Goal: Complete application form

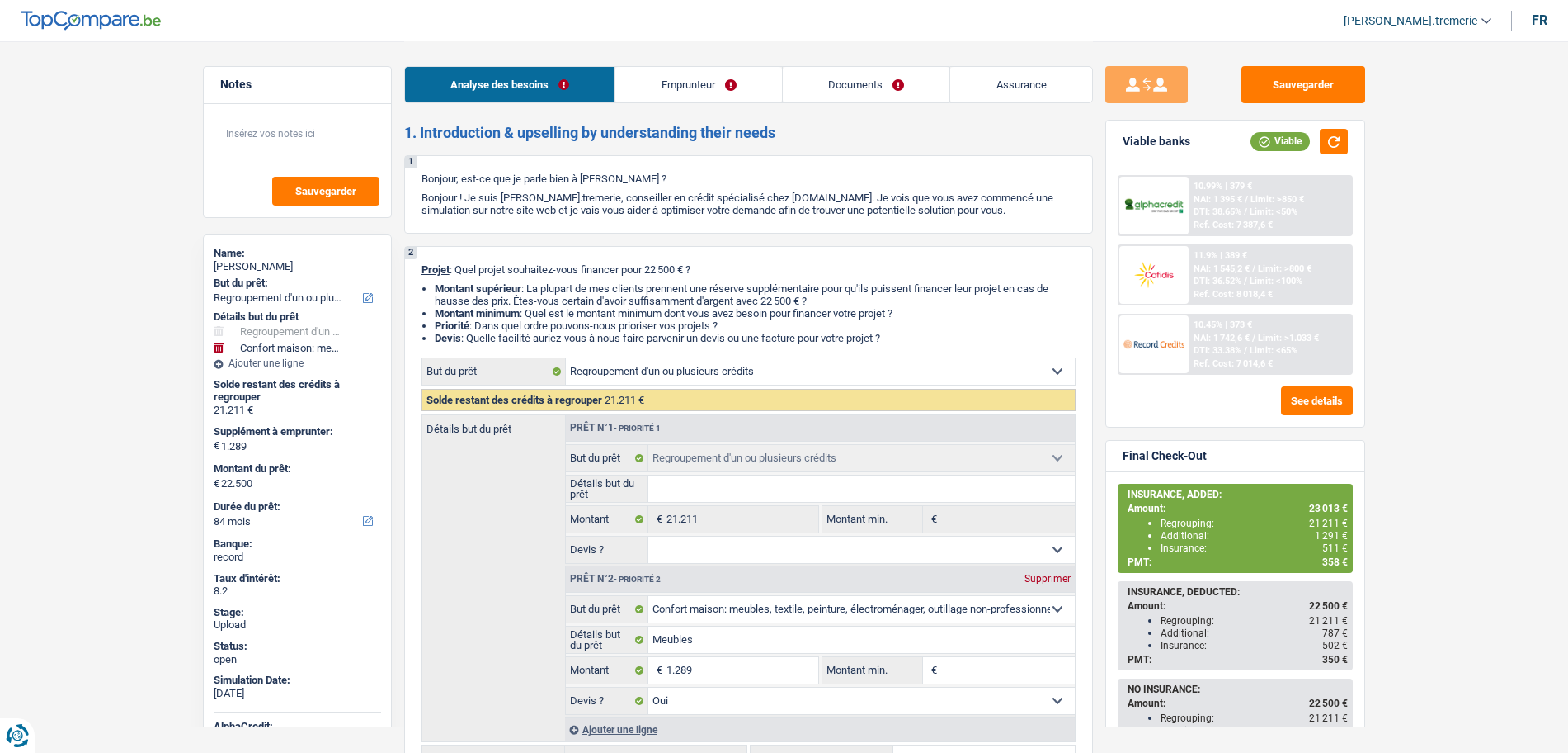
select select "refinancing"
select select "household"
select select "84"
select select "refinancing"
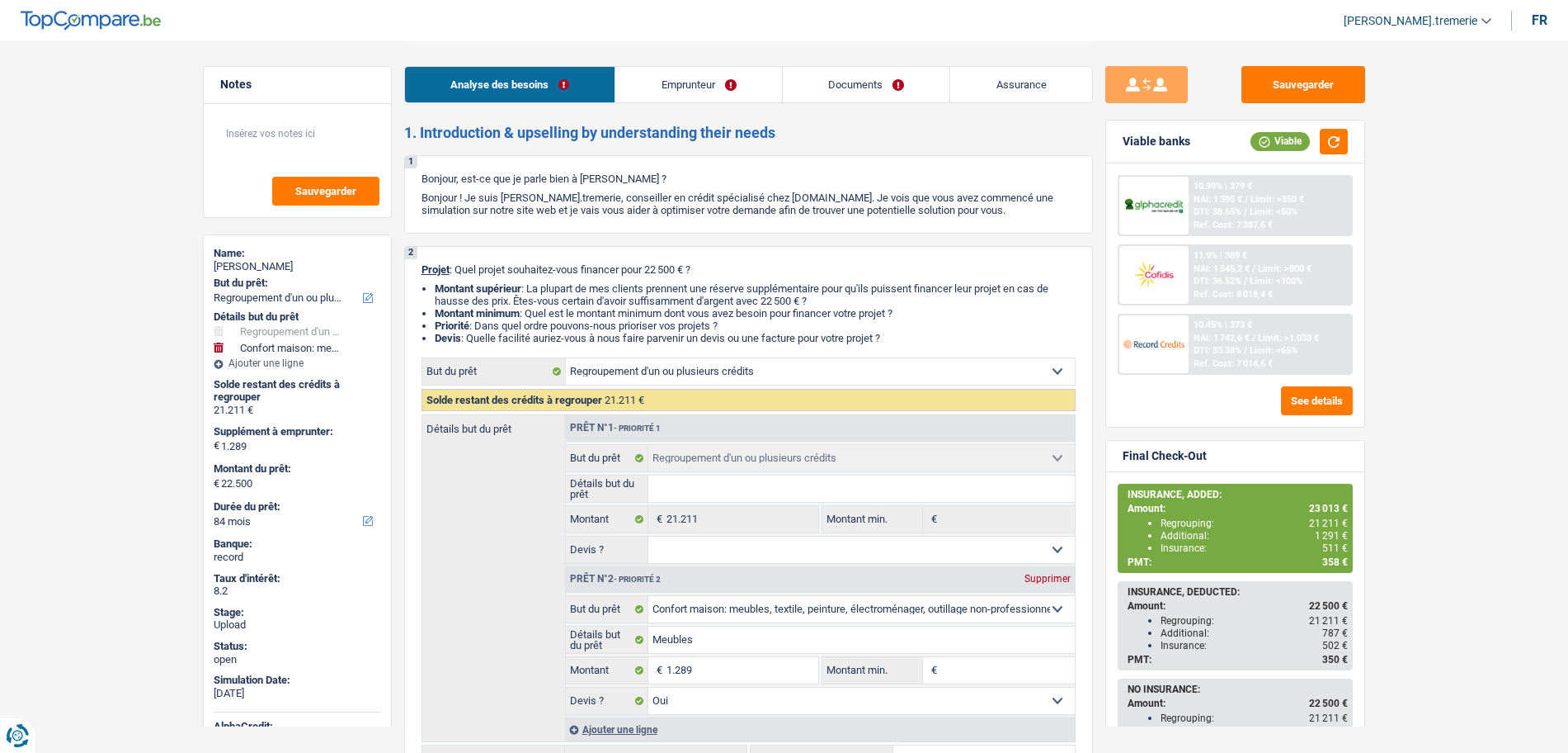
select select "refinancing"
select select "household"
select select "yes"
select select "84"
select select "worker"
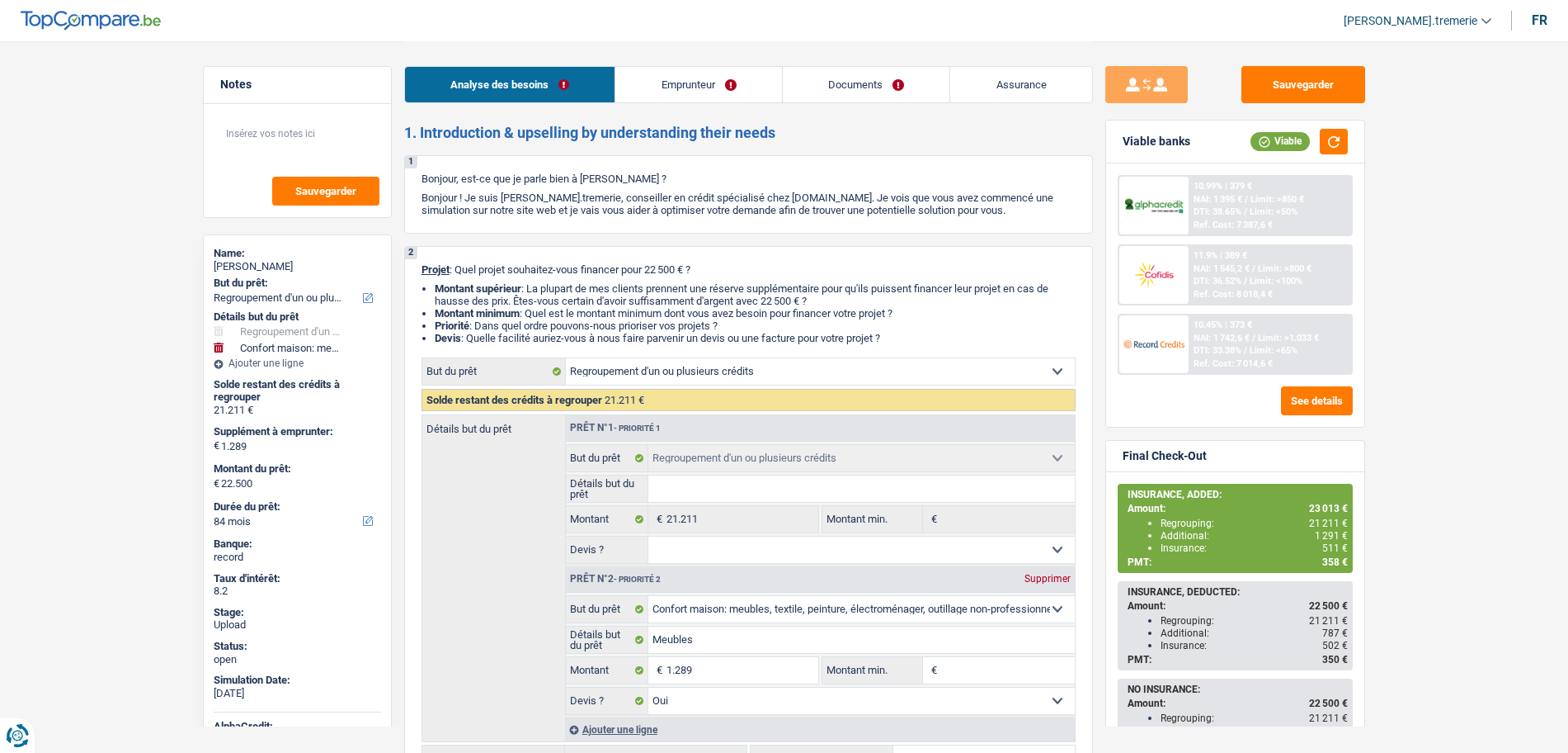
select select "netSalary"
select select "mealVouchers"
select select "rents"
select select "carLoan"
select select "36"
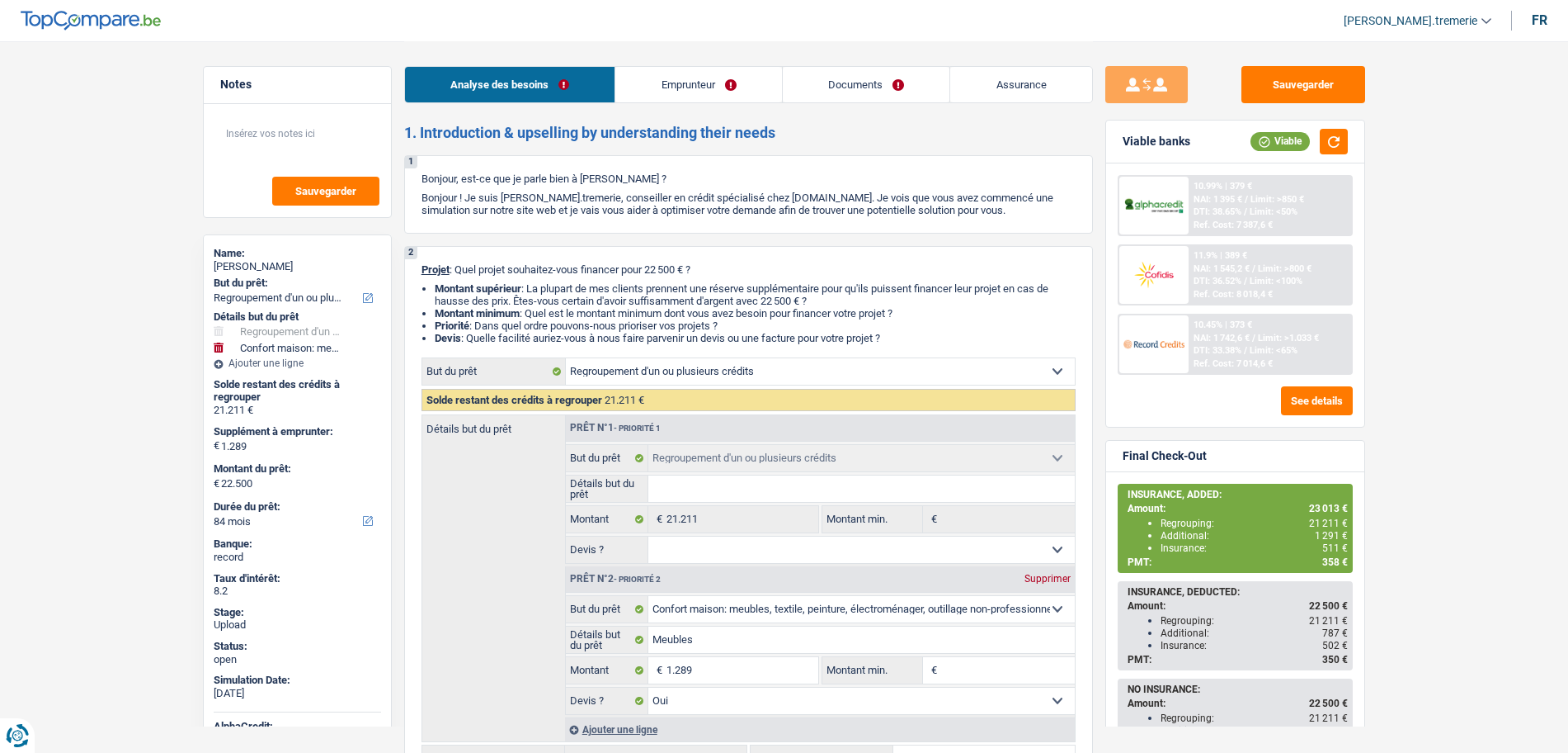
select select "personalLoan"
select select "smallWorks"
select select "42"
select select "cardOrCredit"
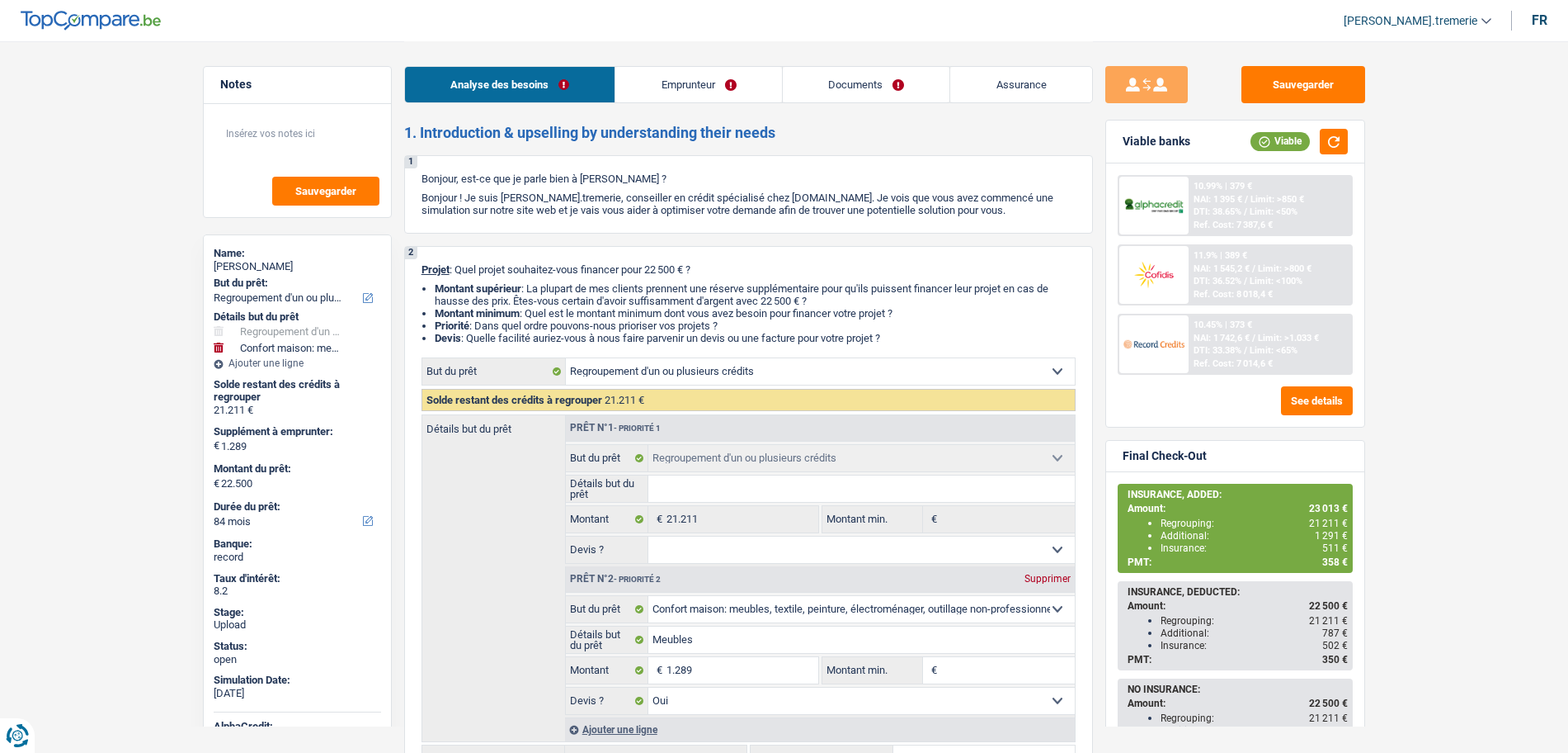
select select "refinancing"
select select "household"
select select "yes"
select select "84"
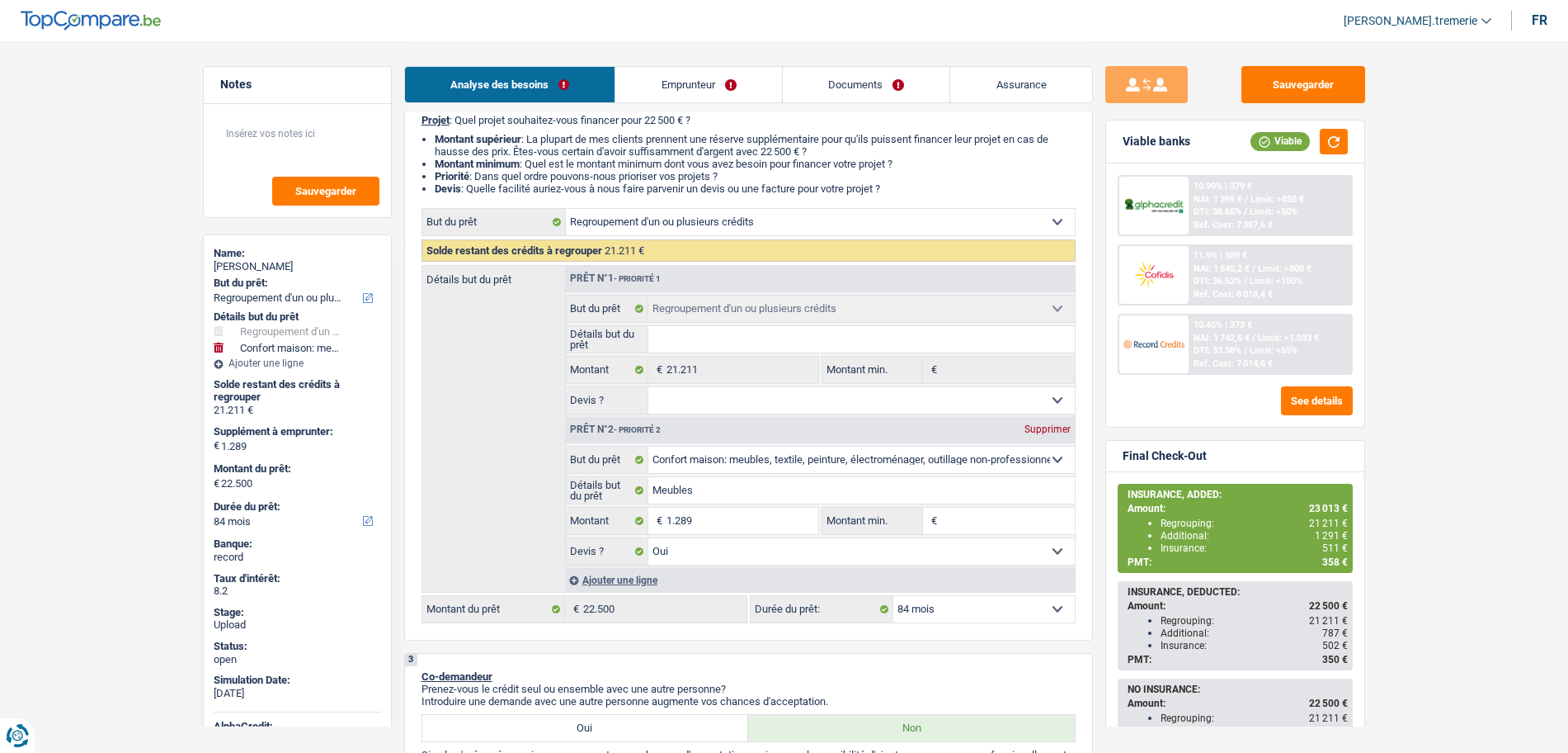
scroll to position [162, 0]
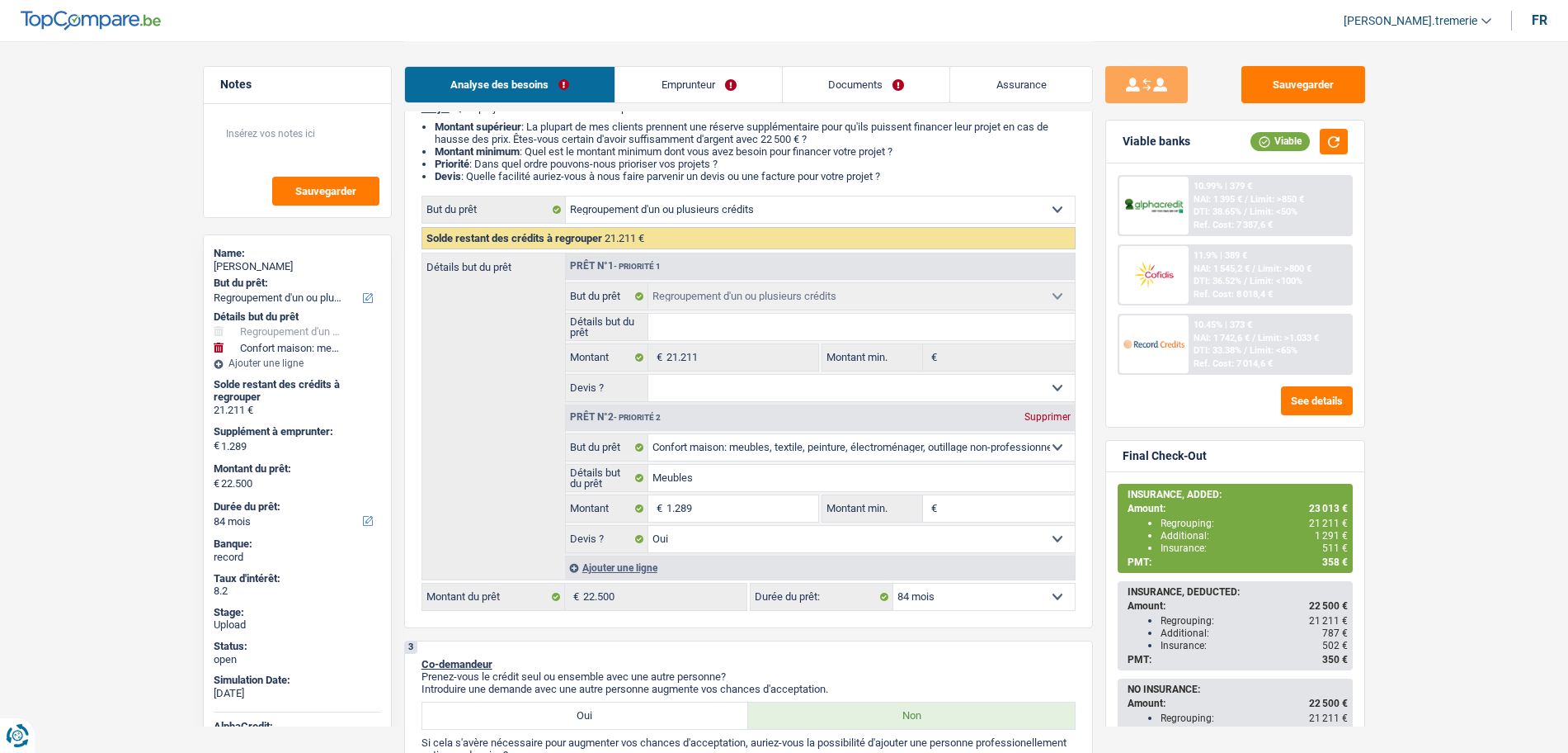
click at [622, 569] on div "Ajouter une ligne" at bounding box center [820, 568] width 510 height 24
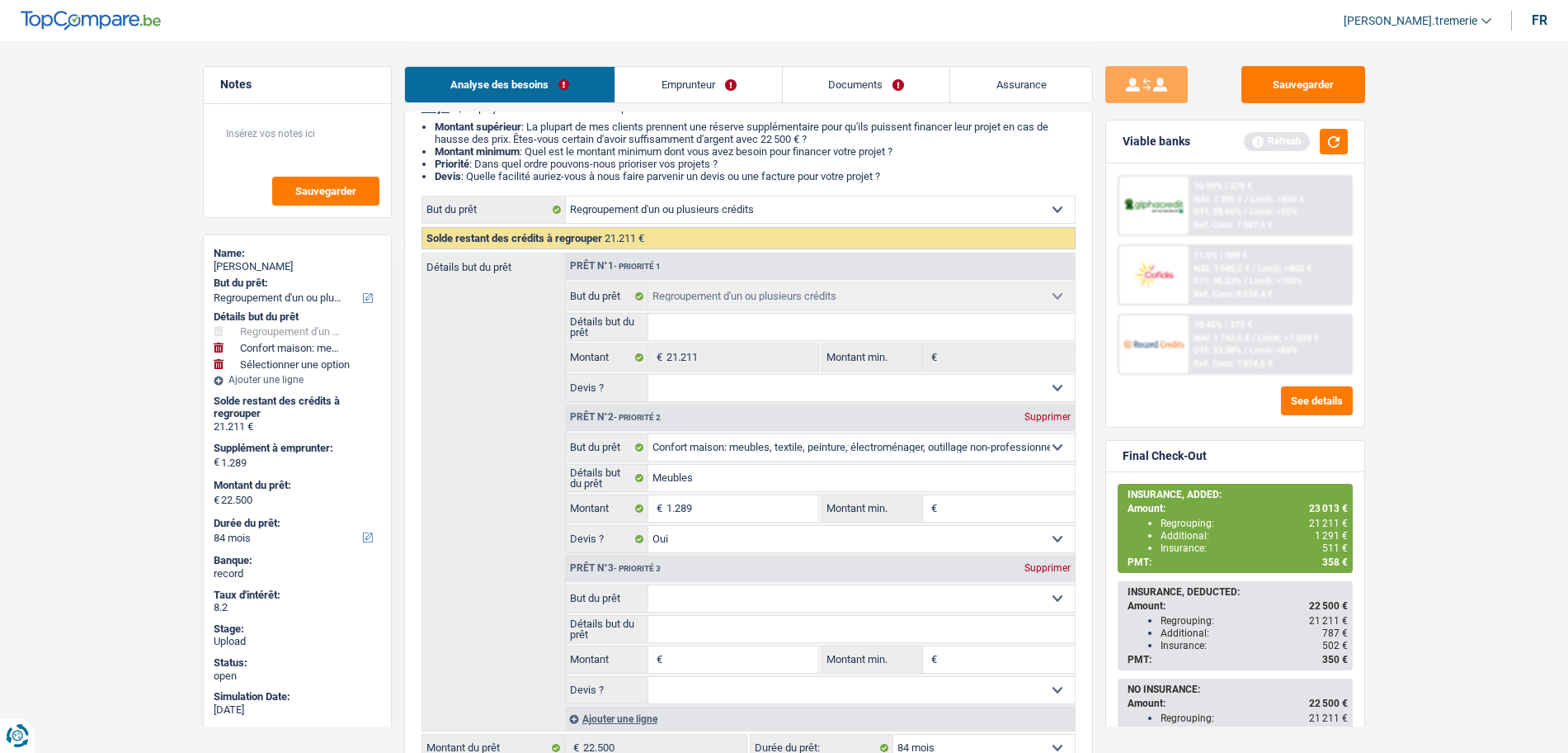
click at [685, 666] on input "Montant" at bounding box center [742, 659] width 151 height 27
type input "7"
type input "75"
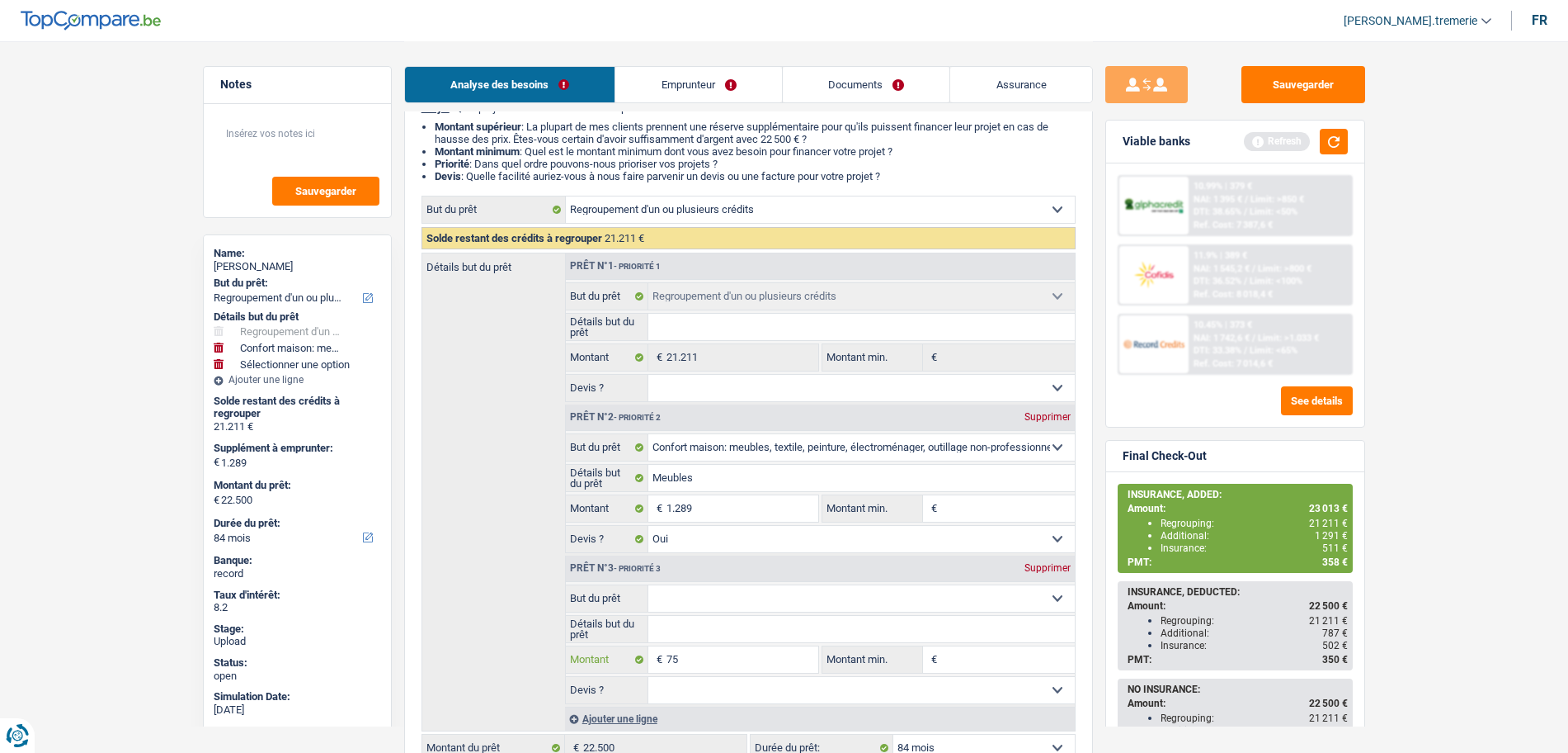
type input "751"
type input "7.513"
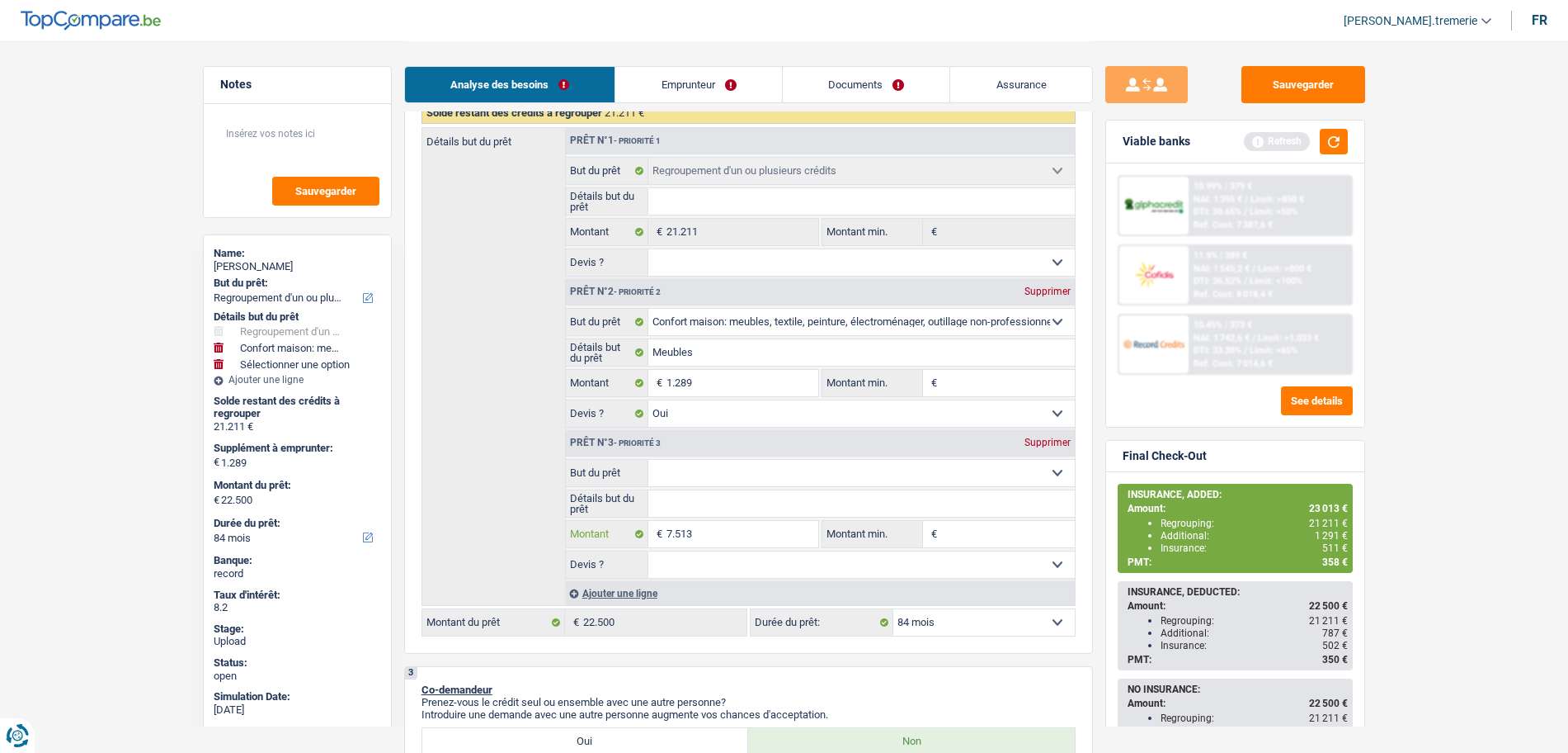
scroll to position [288, 0]
type input "7.513"
type input "8.802"
type input "30.013"
select select "120"
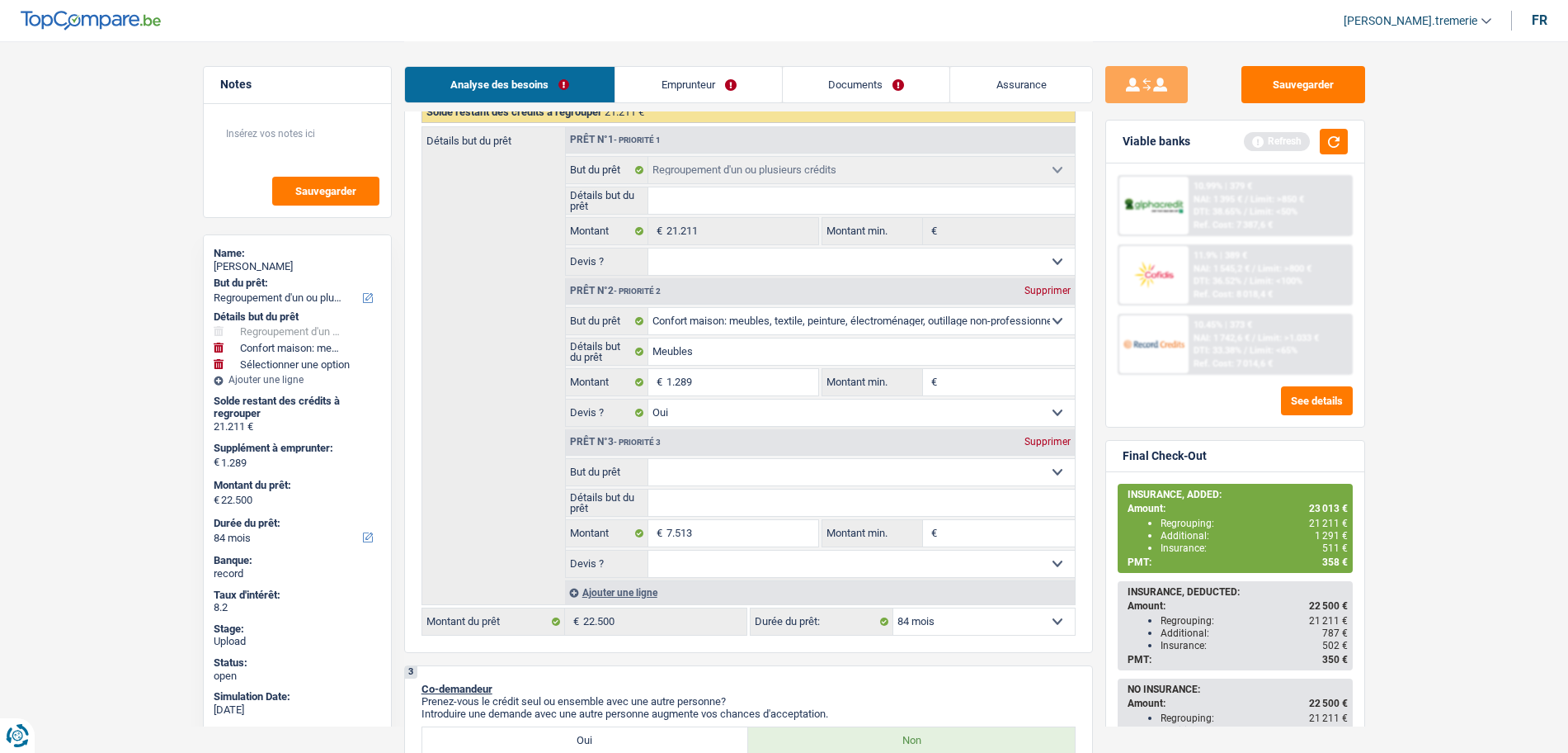
type input "30.013"
select select "120"
type input "30.013"
select select "120"
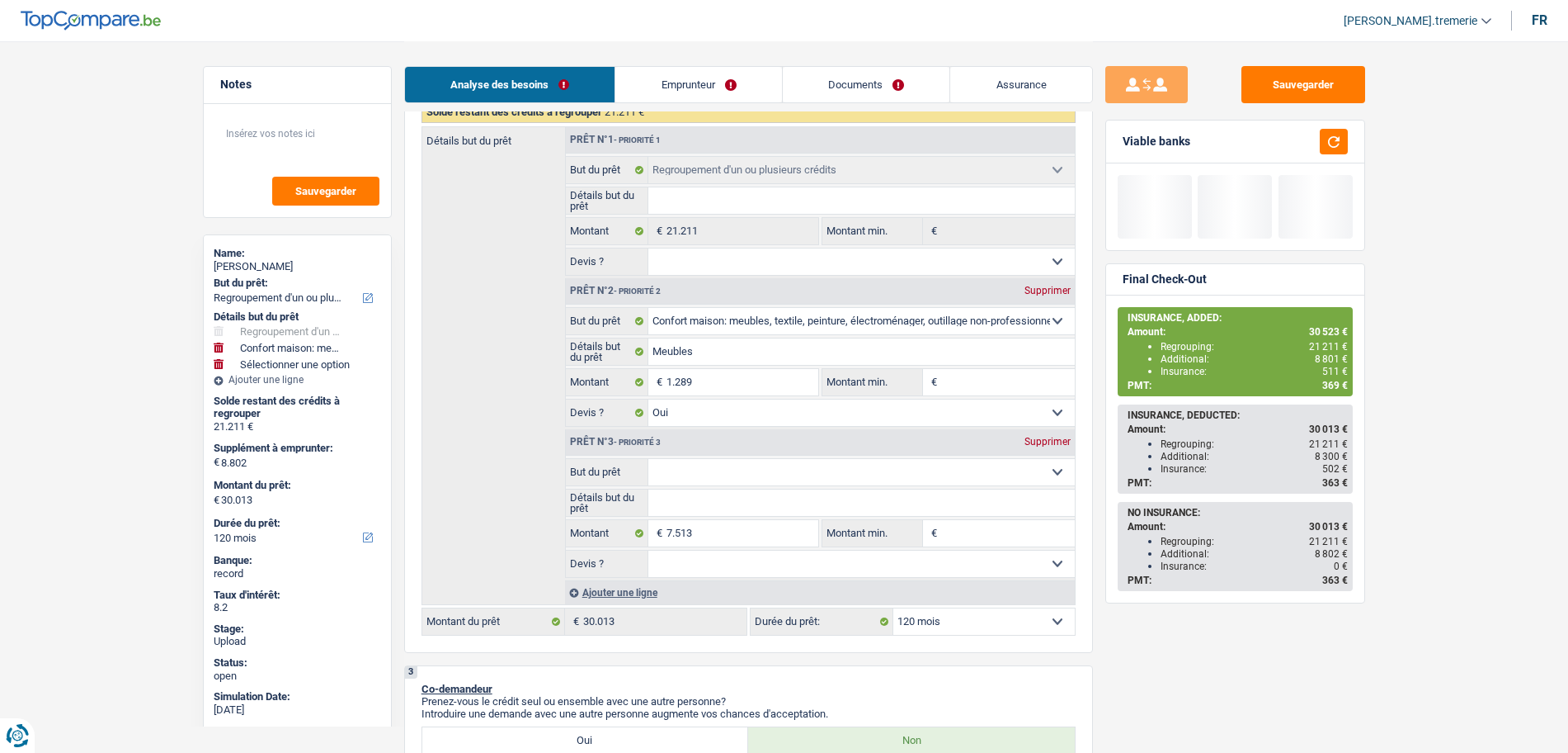
click at [685, 668] on div "3 Co-demandeur Prenez-vous le crédit seul ou ensemble avec une autre personne? …" at bounding box center [748, 763] width 689 height 197
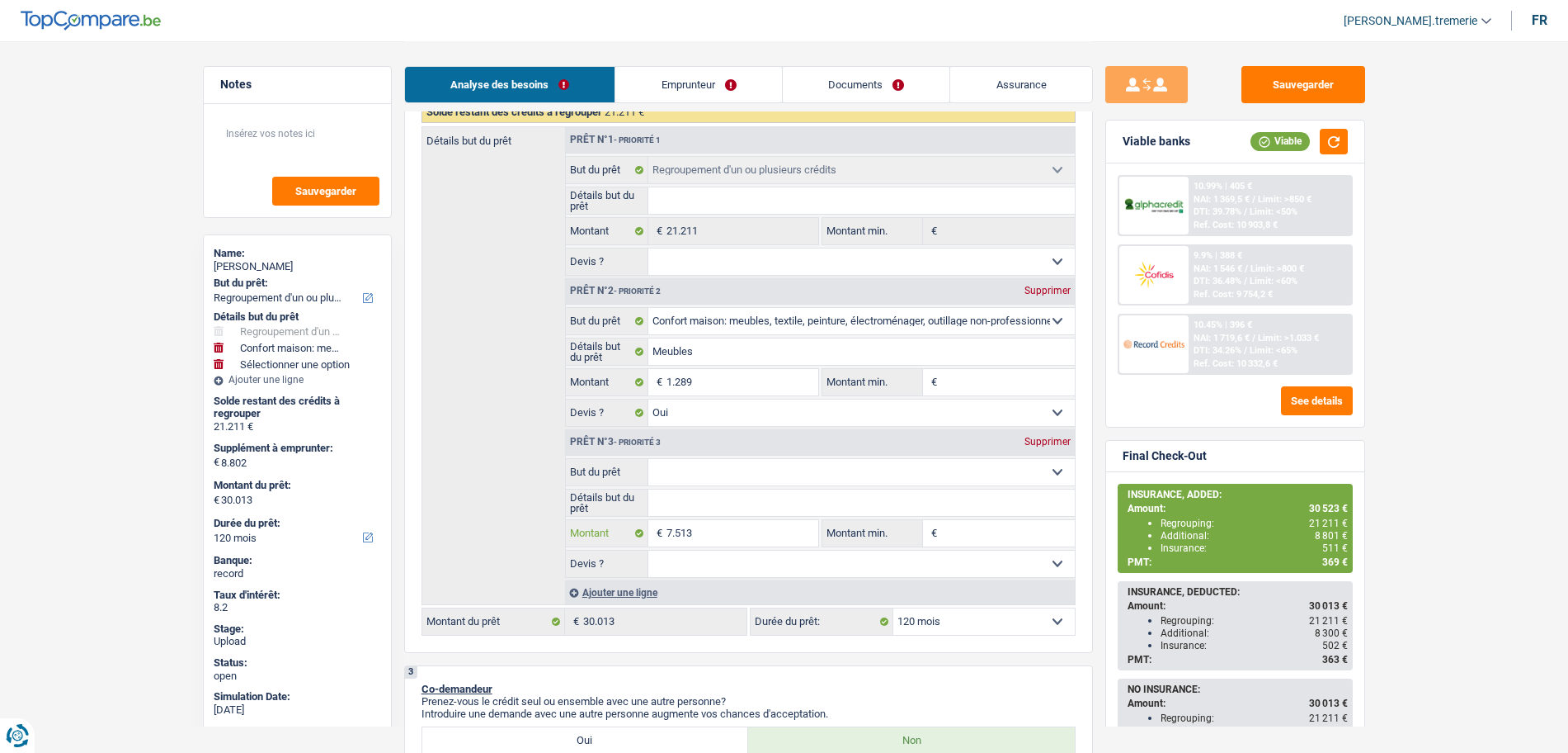
click at [671, 535] on input "7.513" at bounding box center [742, 533] width 151 height 27
type input "513"
type input "1.802"
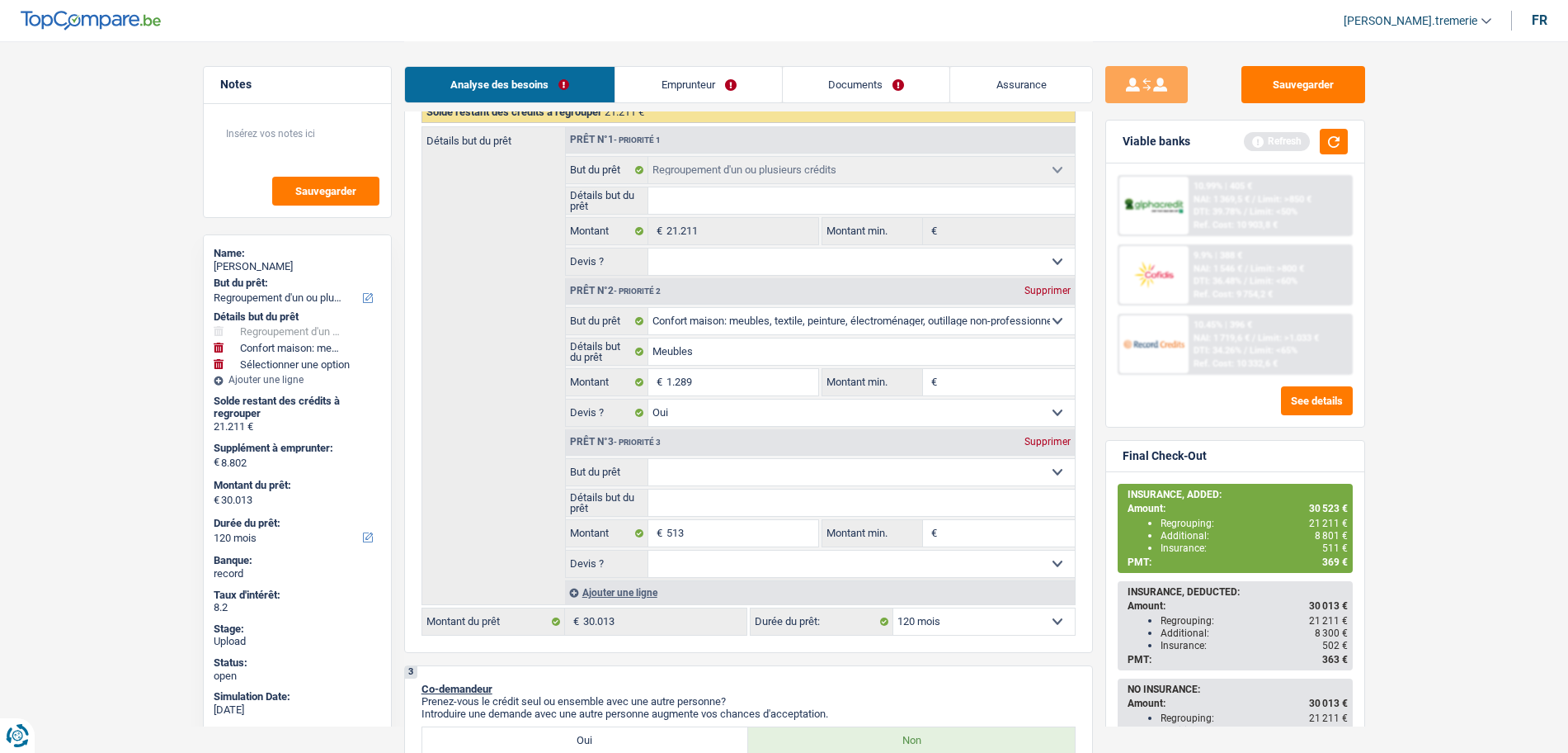
type input "23.013"
click at [676, 666] on div "3 Co-demandeur Prenez-vous le crédit seul ou ensemble avec une autre personne? …" at bounding box center [748, 763] width 689 height 197
click at [700, 479] on select "Confort maison: meubles, textile, peinture, électroménager, outillage non-profe…" at bounding box center [861, 472] width 427 height 27
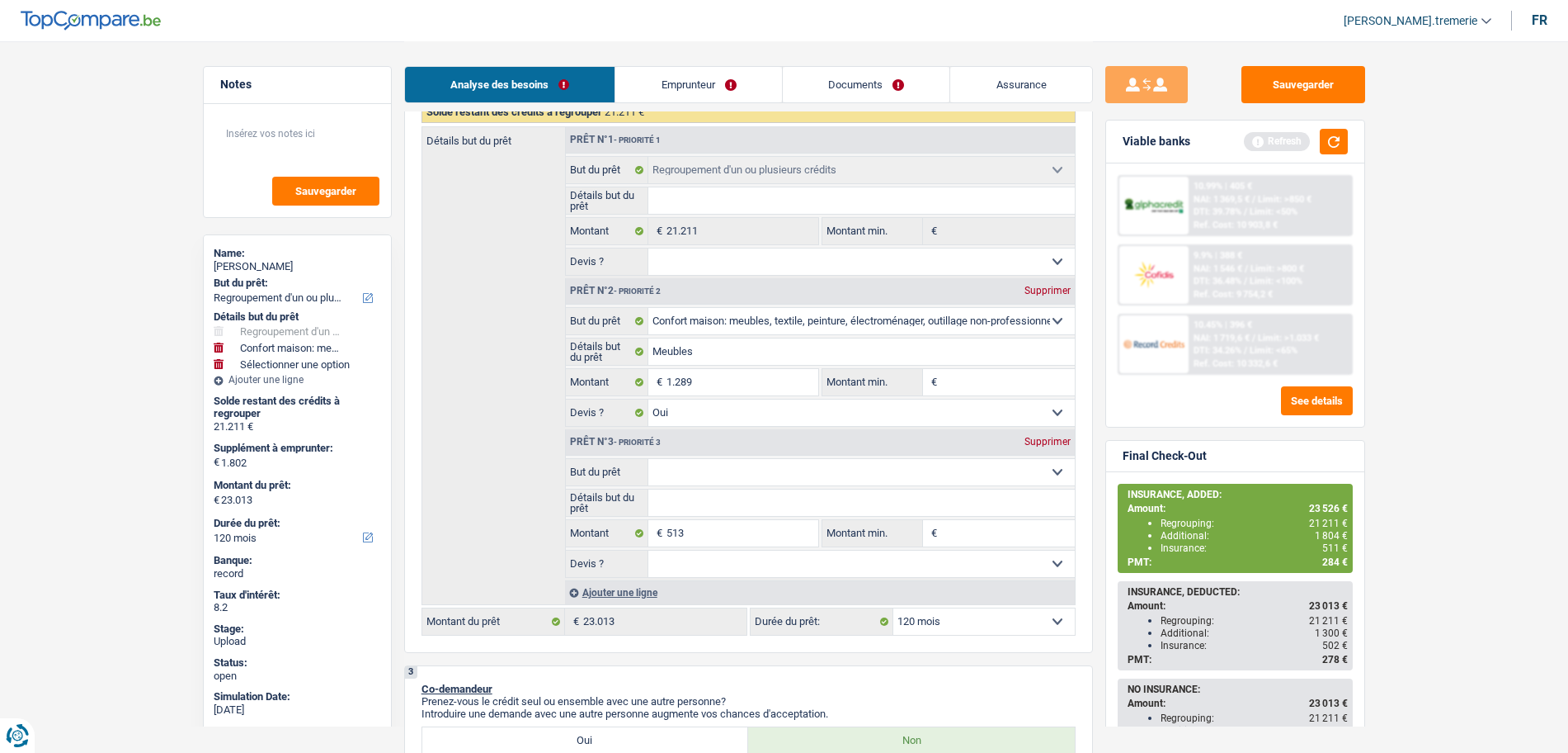
select select "insurance"
click at [648, 459] on select "Confort maison: meubles, textile, peinture, électroménager, outillage non-profe…" at bounding box center [861, 472] width 427 height 27
select select "insurance"
click at [936, 617] on select "12 mois 18 mois 24 mois 30 mois 36 mois 42 mois 48 mois 60 mois 72 mois 84 mois…" at bounding box center [984, 621] width 182 height 27
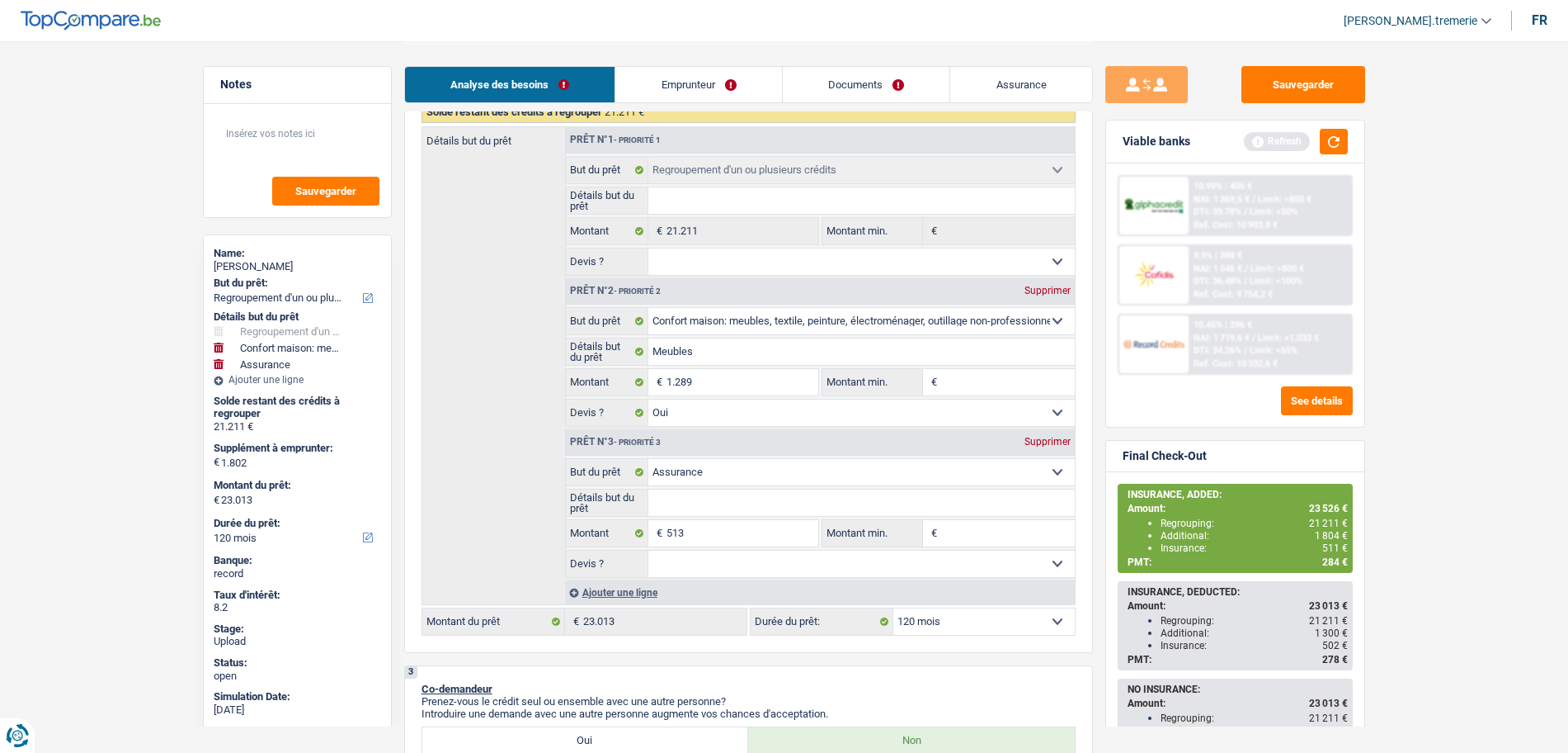
select select "84"
click at [893, 608] on select "12 mois 18 mois 24 mois 30 mois 36 mois 42 mois 48 mois 60 mois 72 mois 84 mois…" at bounding box center [984, 621] width 182 height 27
select select "84"
click at [1253, 347] on span "Limit: <65%" at bounding box center [1273, 351] width 48 height 11
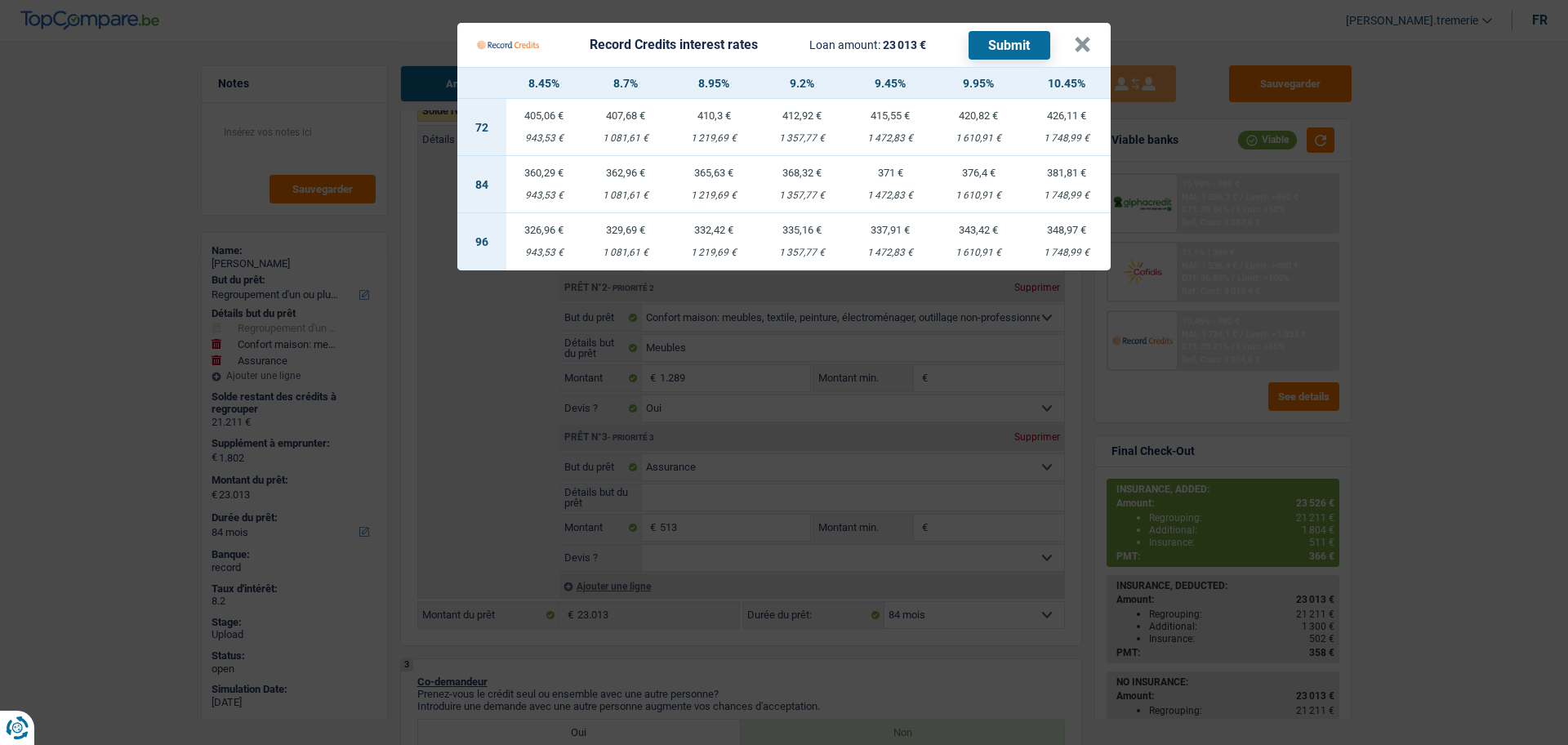
click at [552, 174] on div "360,29 €" at bounding box center [544, 173] width 76 height 11
click at [1084, 46] on button "×" at bounding box center [1083, 45] width 17 height 16
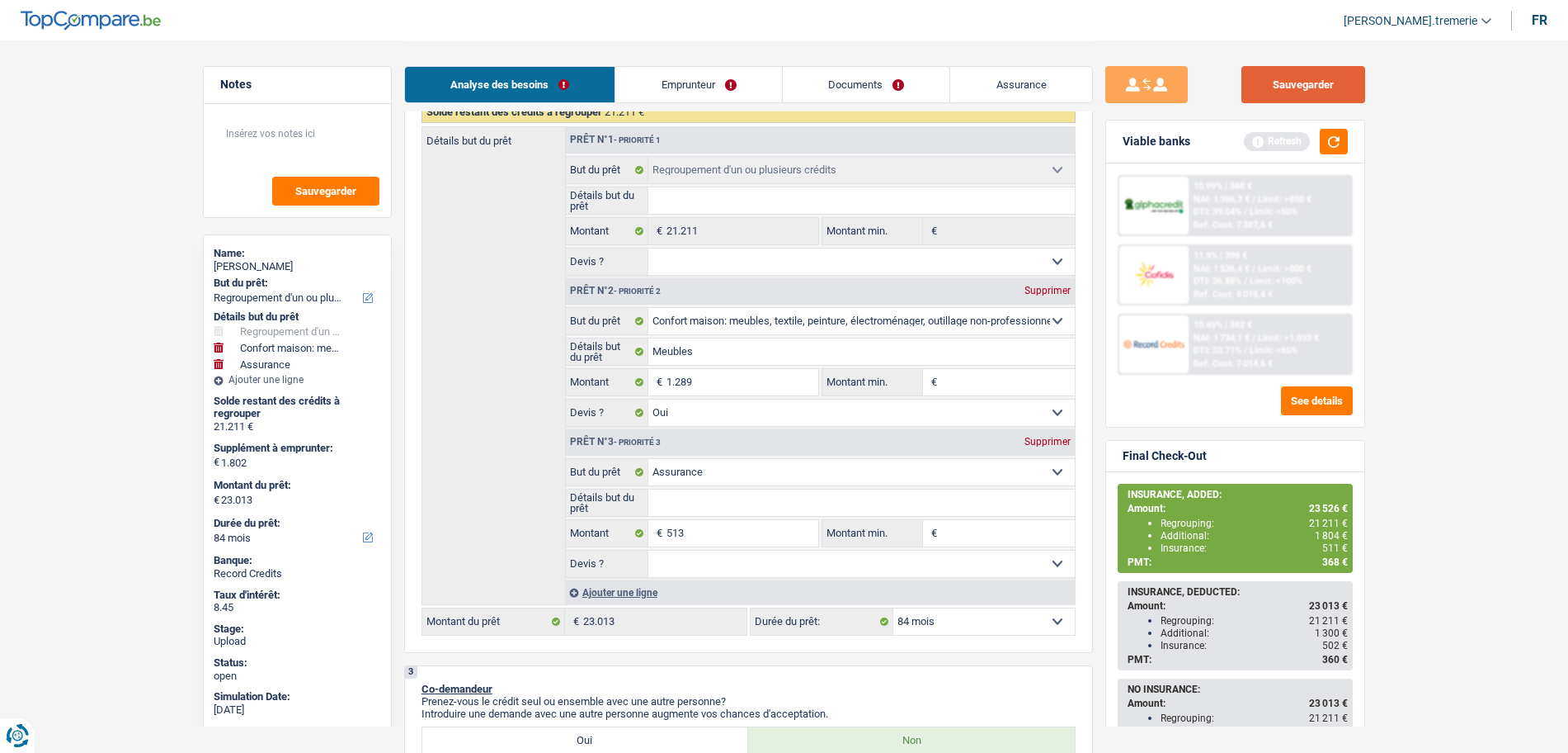
click at [1321, 80] on button "Sauvegarder" at bounding box center [1303, 84] width 124 height 37
